Goal: Transaction & Acquisition: Obtain resource

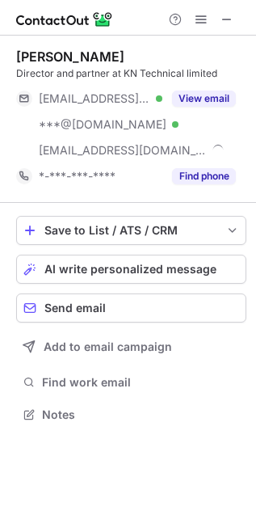
scroll to position [403, 256]
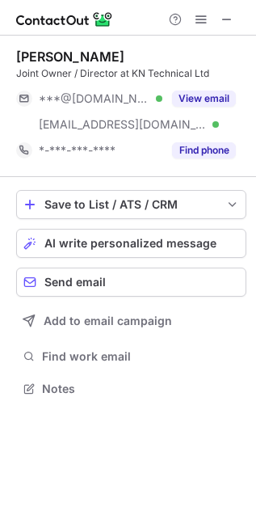
scroll to position [377, 256]
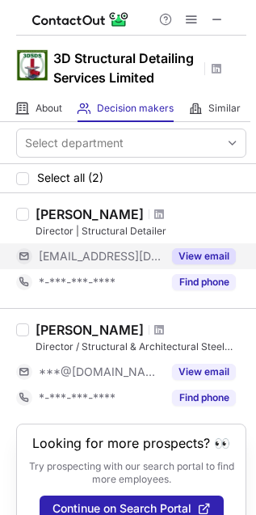
click at [217, 261] on button "View email" at bounding box center [204, 256] width 64 height 16
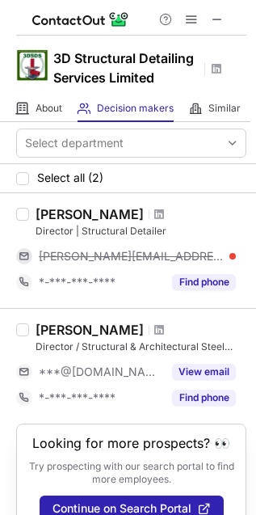
click at [220, 263] on div "teresa@3dsds.co.uk" at bounding box center [137, 256] width 197 height 15
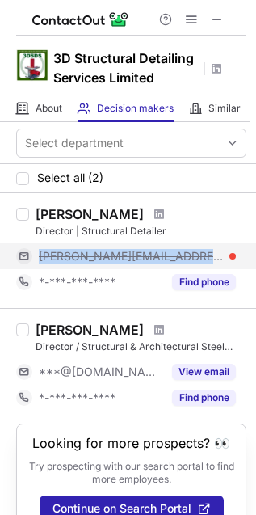
drag, startPoint x: 39, startPoint y: 255, endPoint x: 163, endPoint y: 267, distance: 124.3
click at [163, 267] on div "teresa@3dsds.co.uk" at bounding box center [126, 256] width 220 height 26
copy span "teresa@3dsds.co.uk"
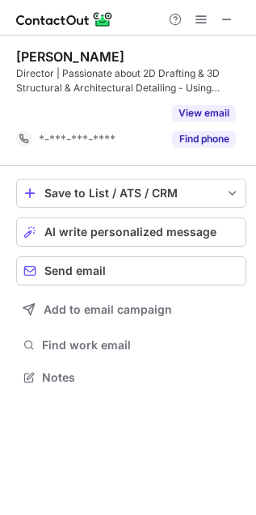
scroll to position [340, 256]
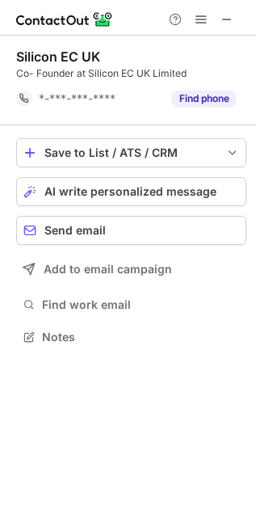
scroll to position [325, 256]
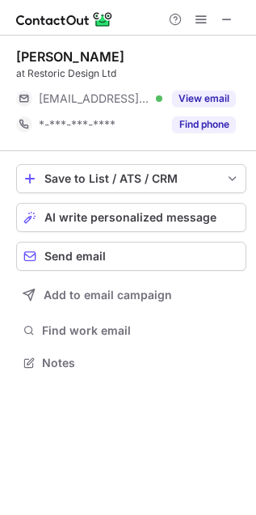
scroll to position [351, 256]
